Goal: Task Accomplishment & Management: Manage account settings

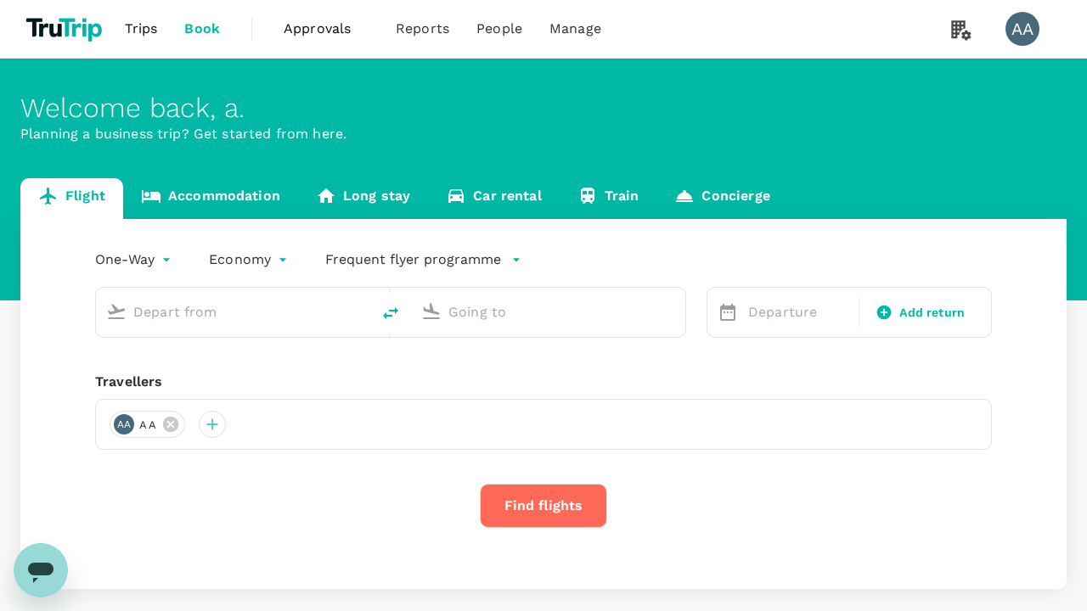
type input "economy-premium-economy"
type input "Singapore Changi (SIN)"
type input "Hong Kong Intl (HKG)"
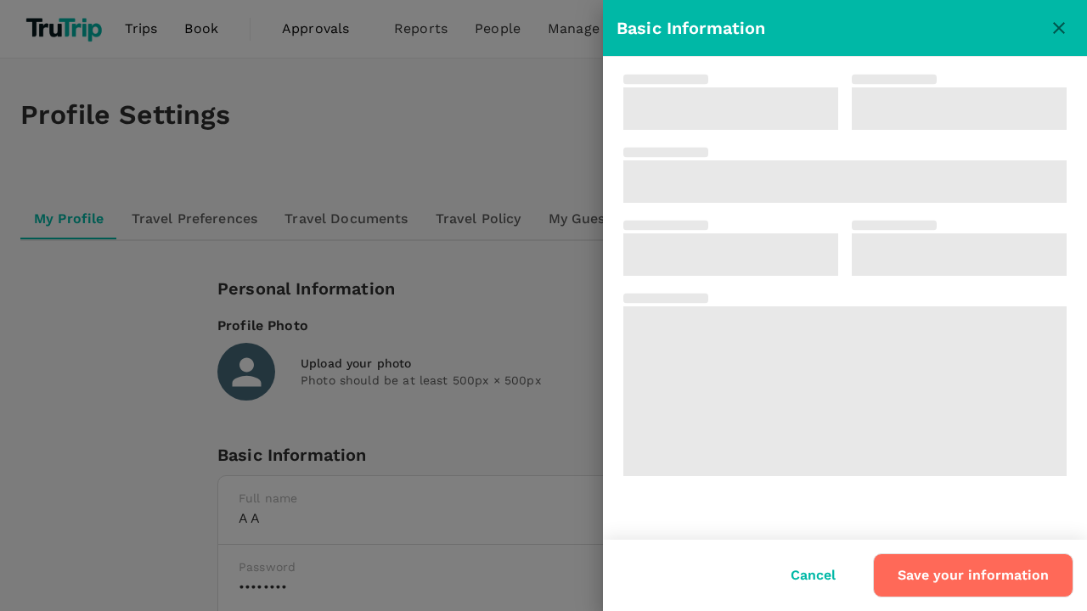
type input "a"
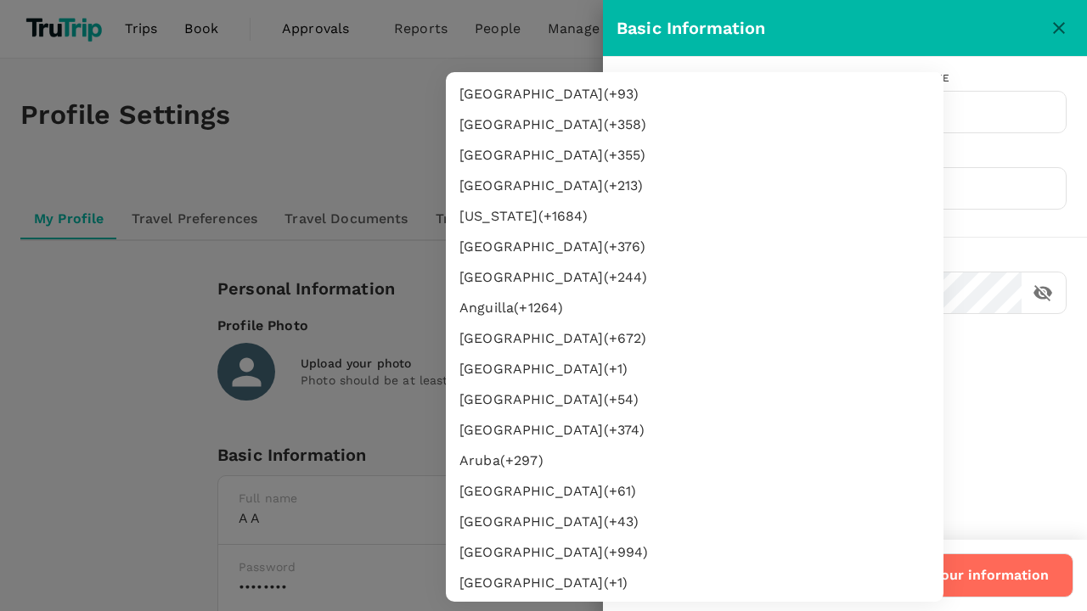
type input "62"
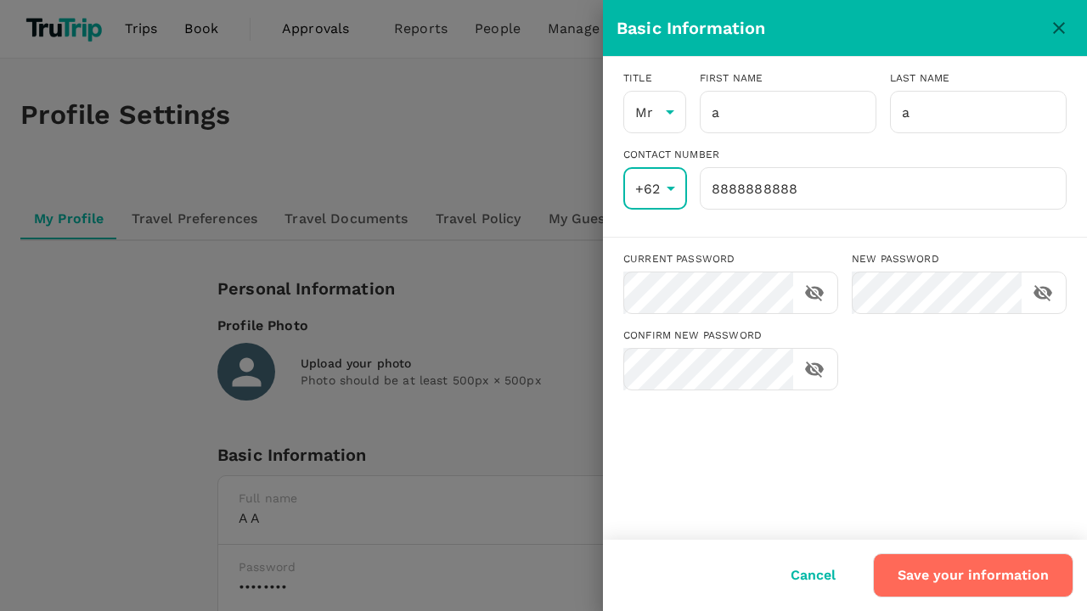
scroll to position [3125, 0]
click at [882, 189] on input "8888888888" at bounding box center [883, 188] width 367 height 42
click at [975, 576] on button "Save your information" at bounding box center [973, 576] width 200 height 44
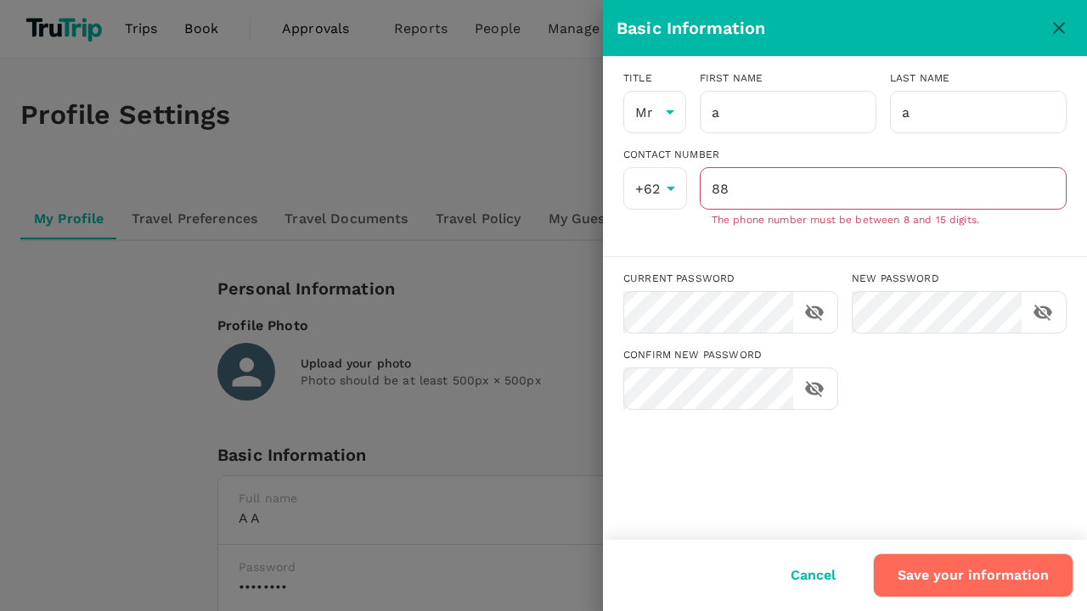
type input "8888888888"
